Goal: Information Seeking & Learning: Learn about a topic

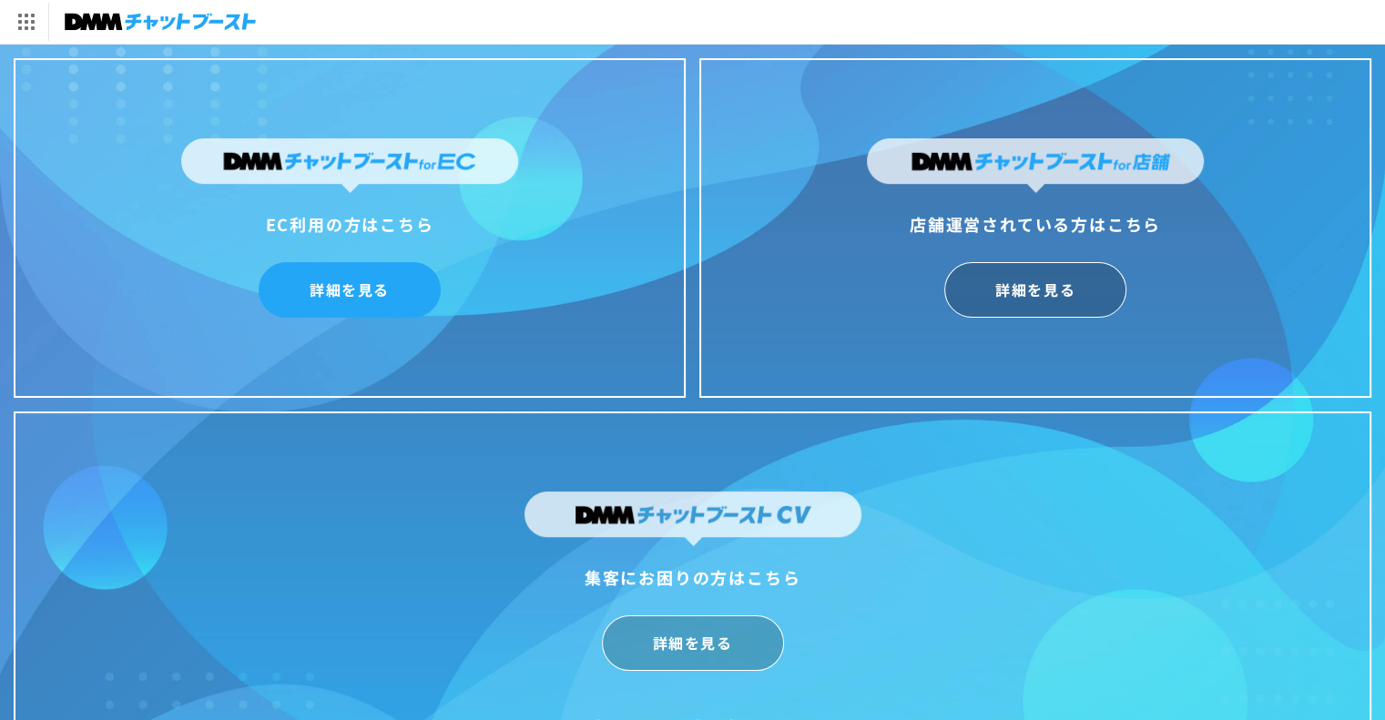
click at [394, 297] on link "詳細を見る" at bounding box center [350, 290] width 182 height 56
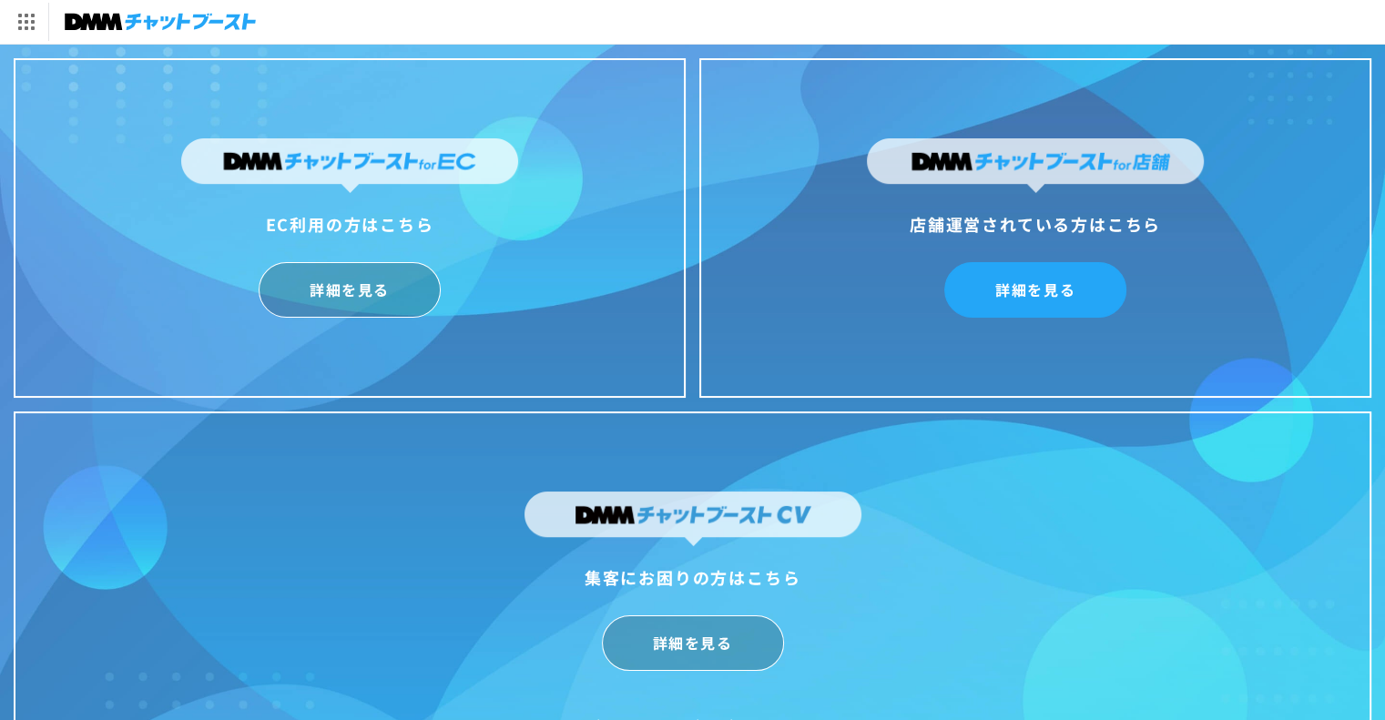
click at [1009, 295] on link "詳細を見る" at bounding box center [1035, 290] width 182 height 56
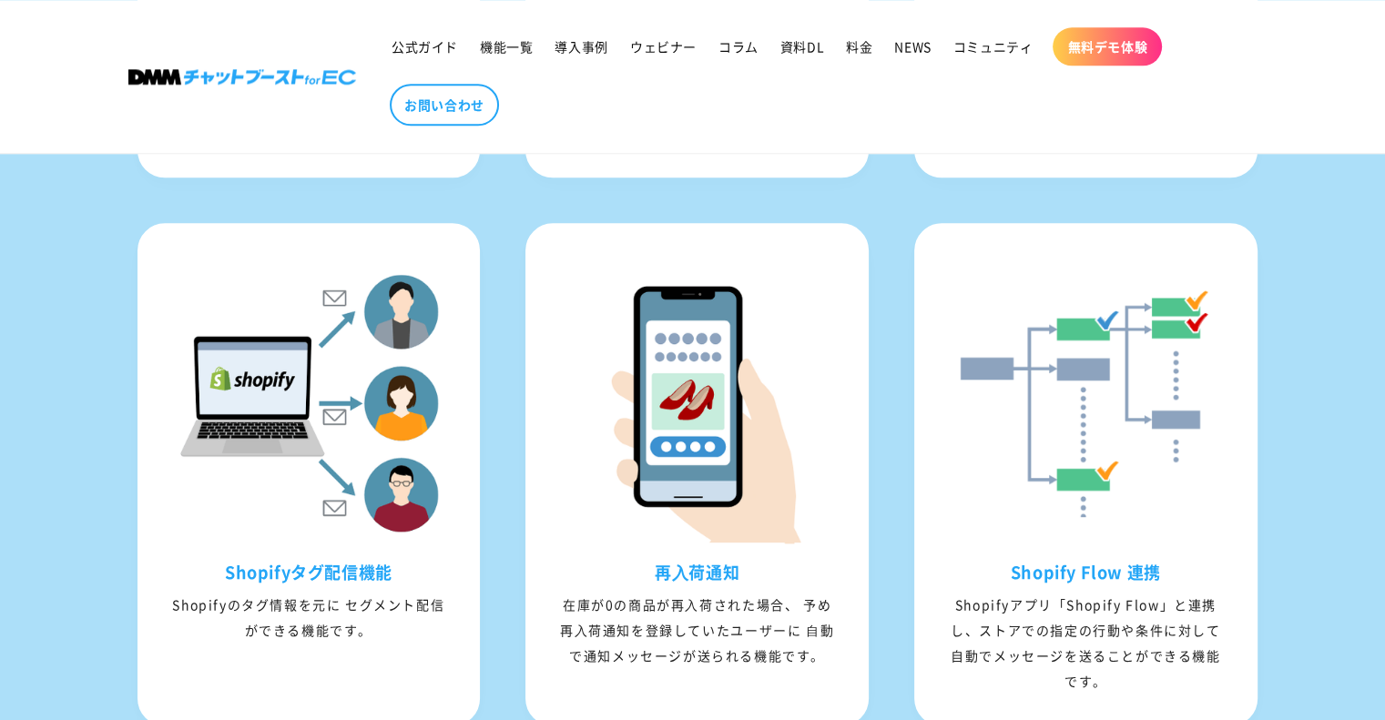
scroll to position [2260, 0]
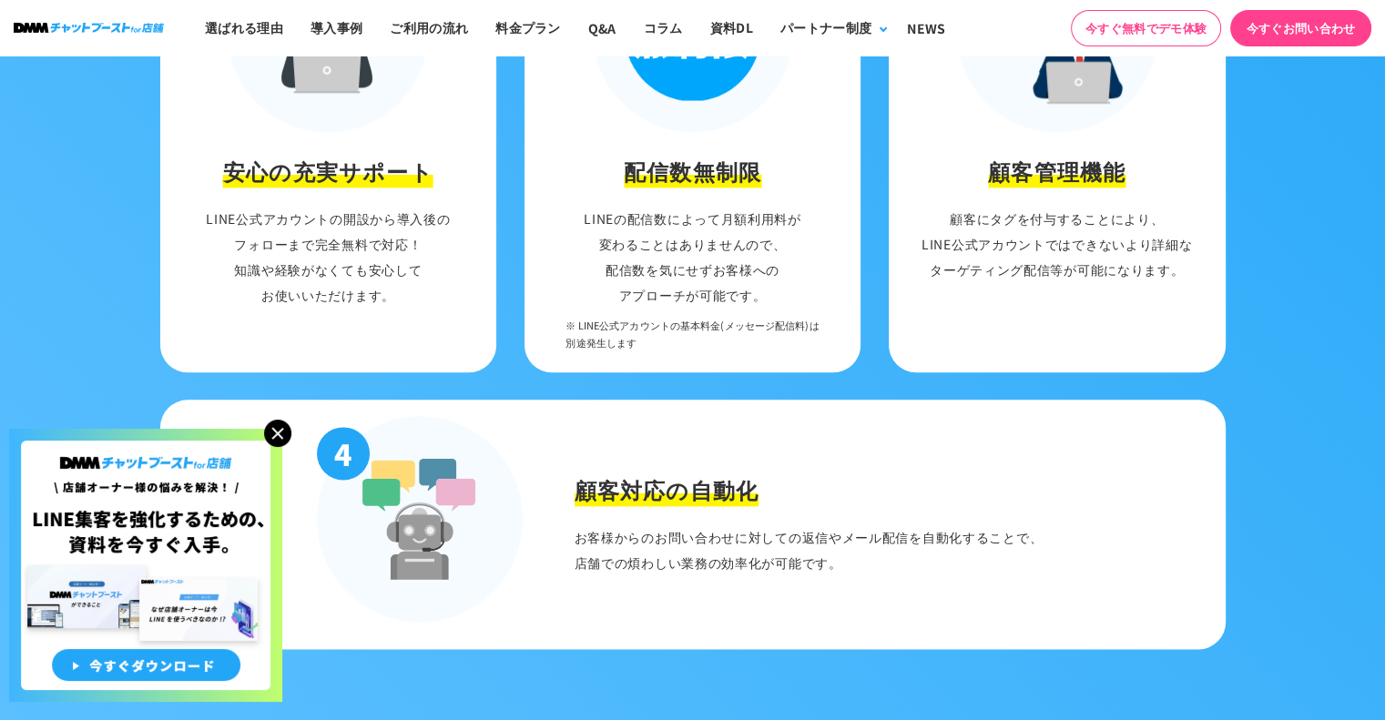
scroll to position [2195, 0]
